Goal: Navigation & Orientation: Find specific page/section

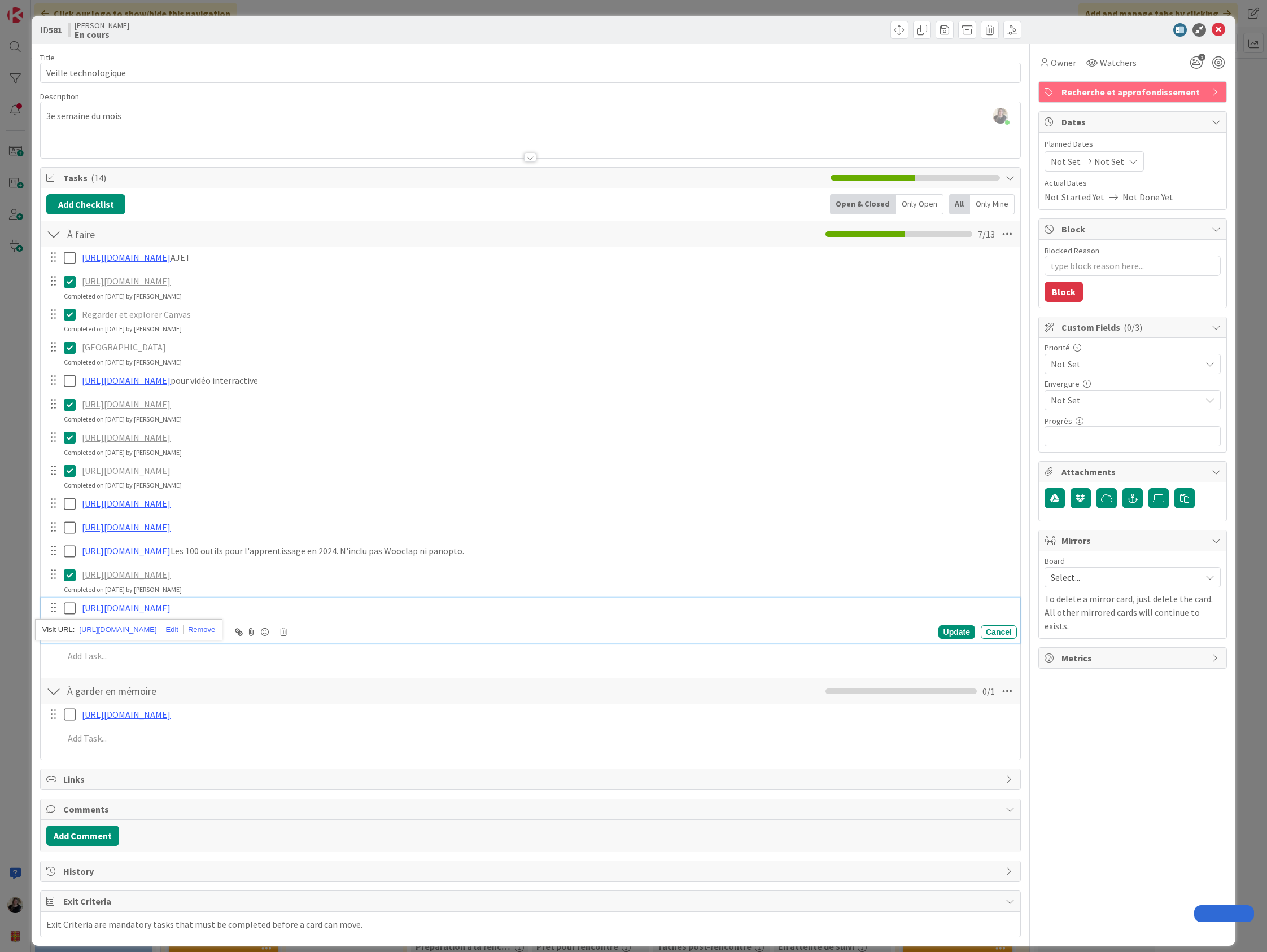
click at [1212, 26] on icon at bounding box center [1218, 29] width 13 height 13
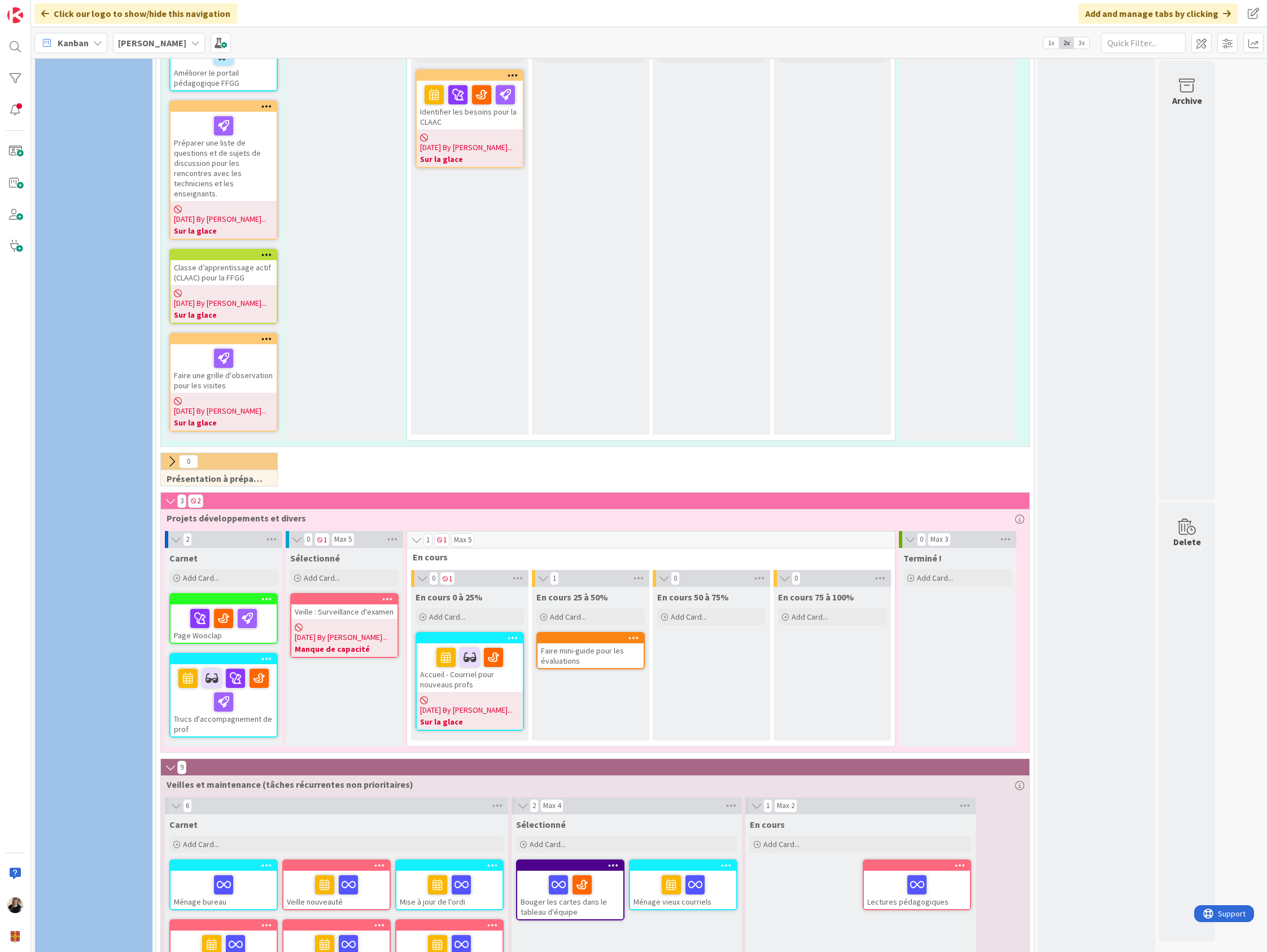
click at [498, 644] on div "Accueil - Courriel pour nouveaus profs" at bounding box center [469, 668] width 106 height 49
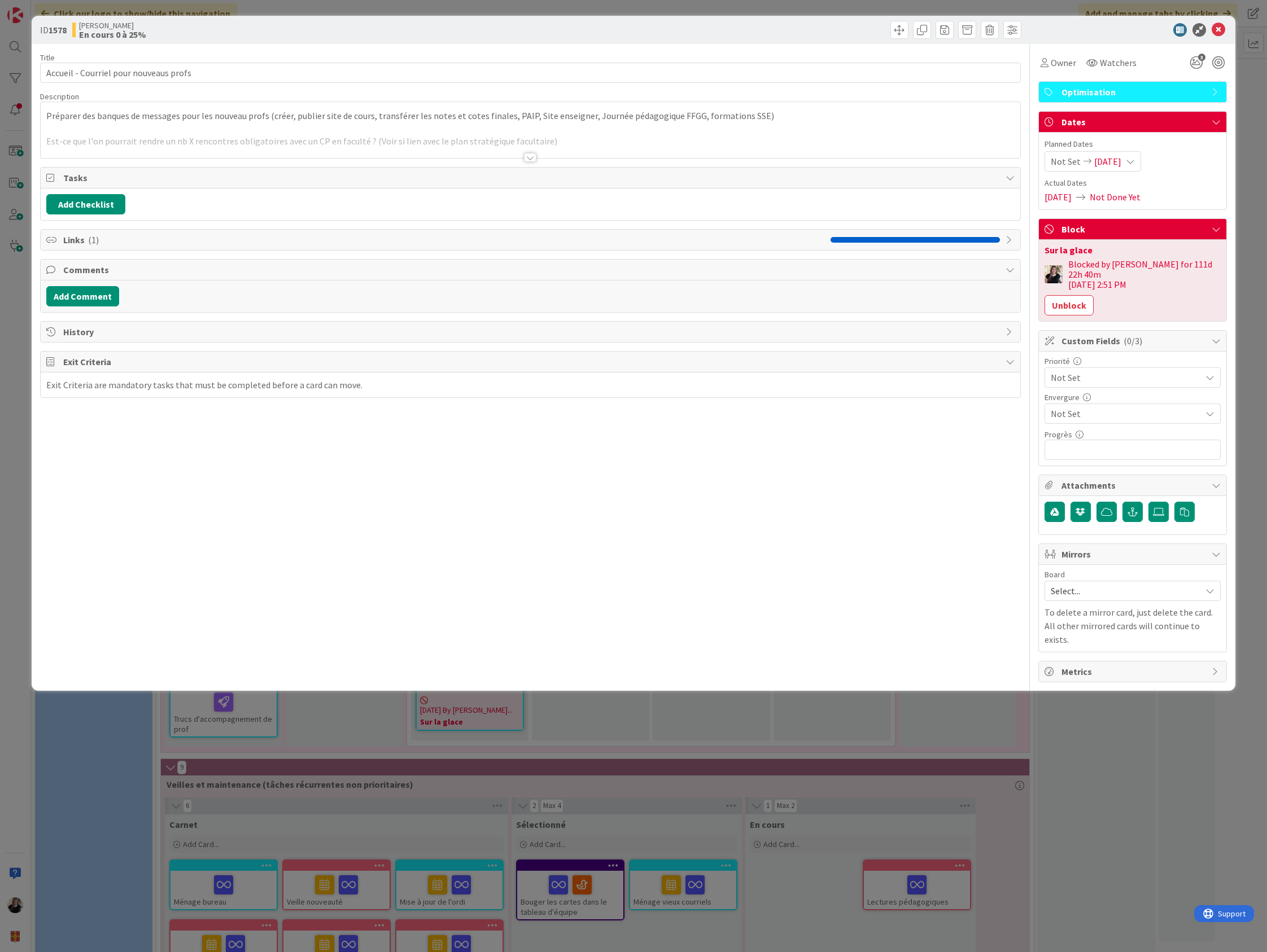
click at [530, 156] on div at bounding box center [530, 157] width 12 height 9
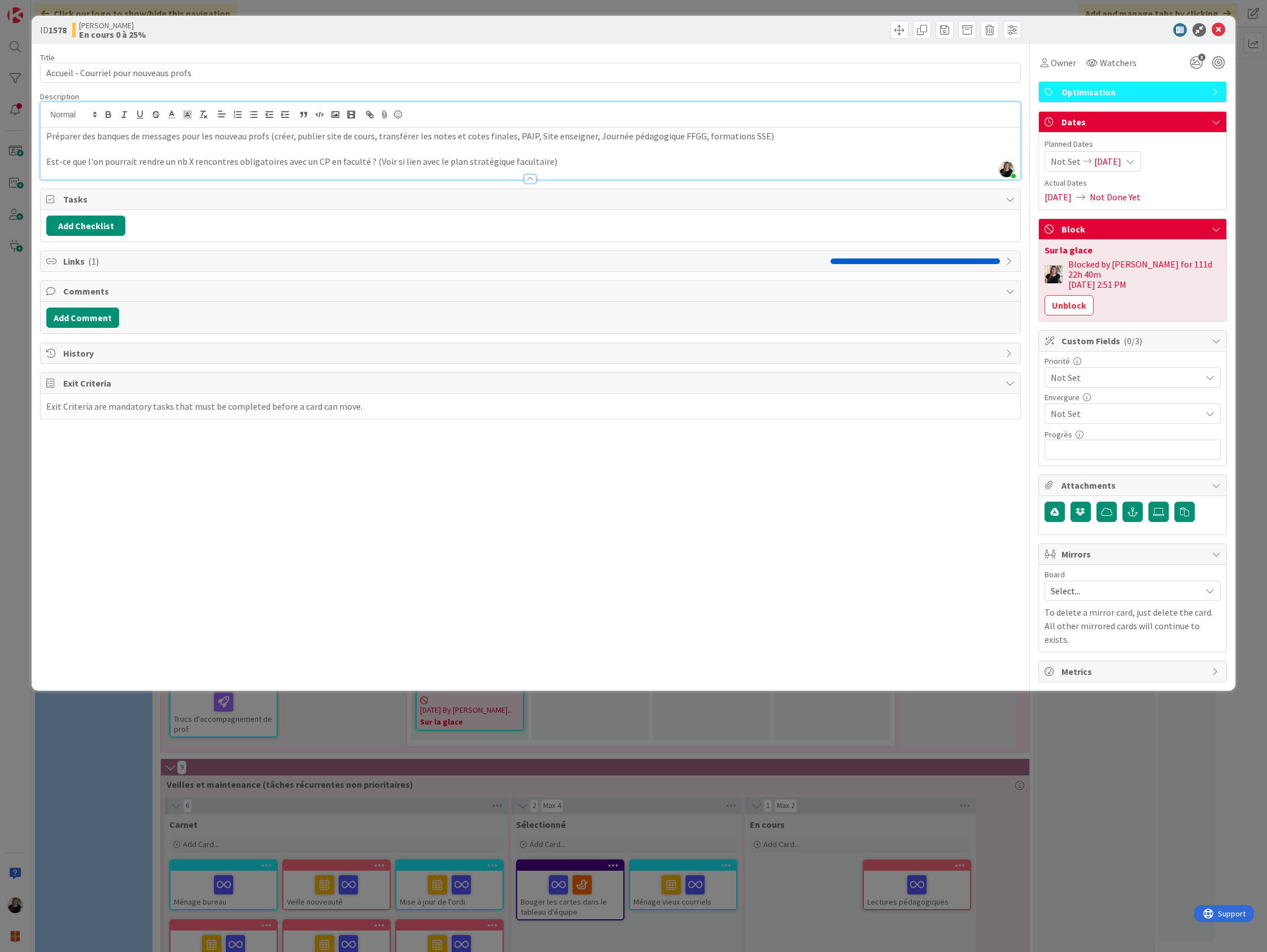
click at [1036, 712] on div "ID 1578 [PERSON_NAME] En cours 0 à 25% Title 38 / 128 Accueil - Courriel pour n…" at bounding box center [633, 476] width 1267 height 952
